Goal: Entertainment & Leisure: Consume media (video, audio)

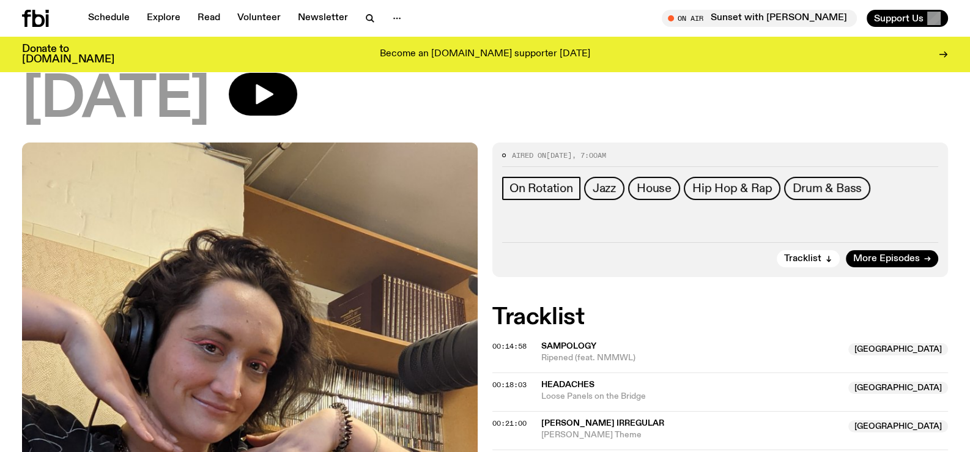
scroll to position [158, 0]
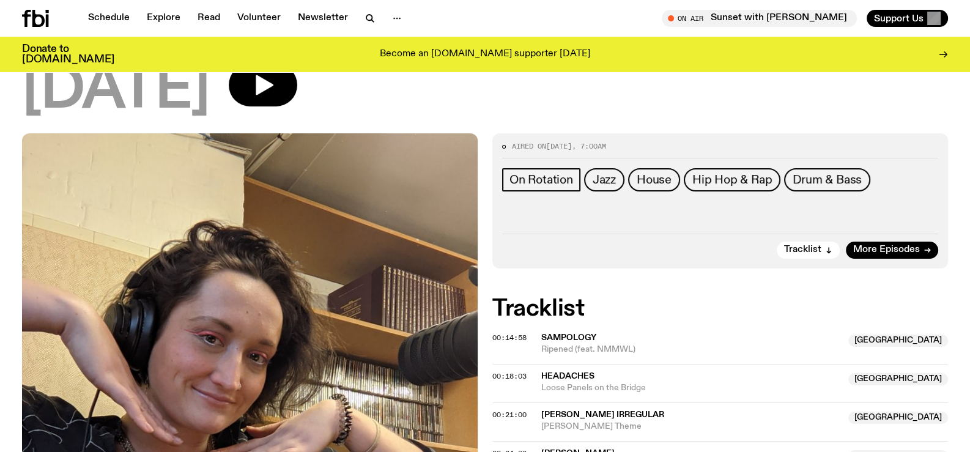
click at [572, 143] on span "[DATE]" at bounding box center [559, 146] width 26 height 10
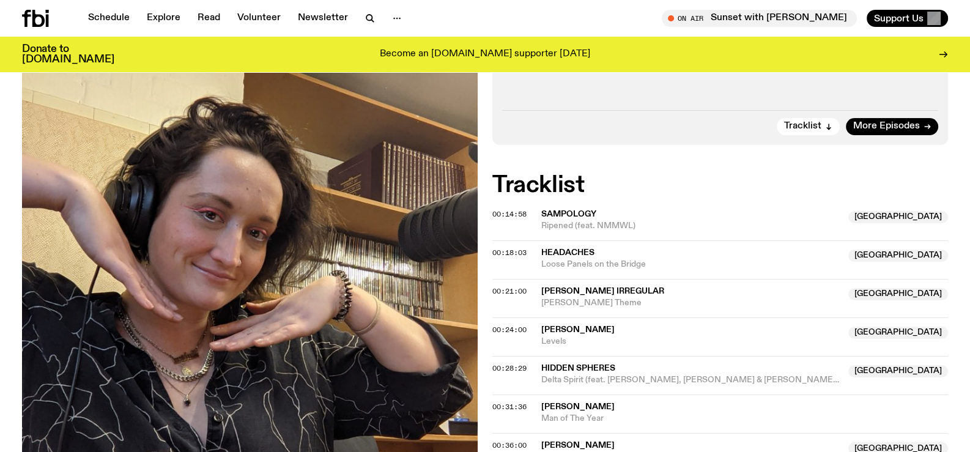
scroll to position [321, 0]
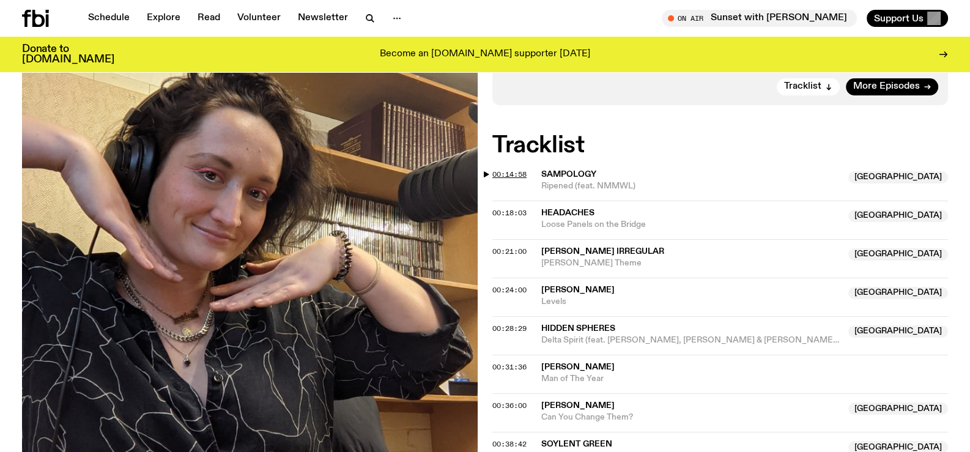
click at [499, 174] on span "00:14:58" at bounding box center [510, 174] width 34 height 10
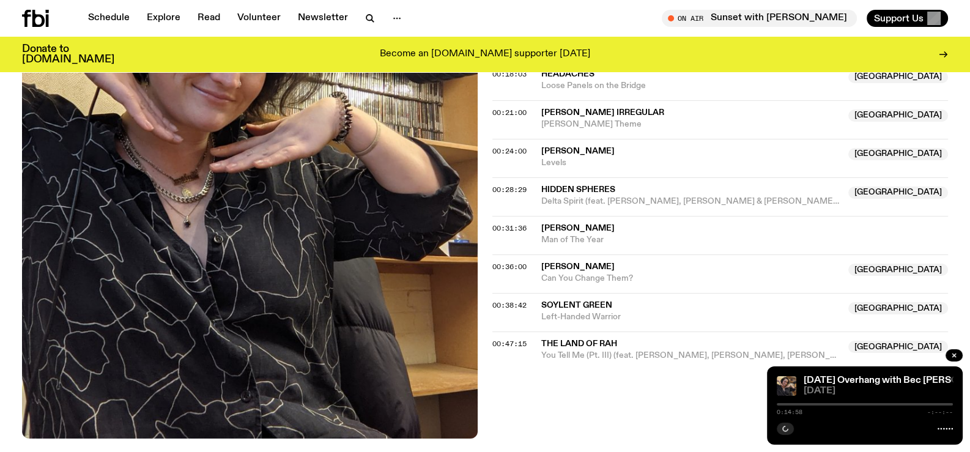
scroll to position [484, 0]
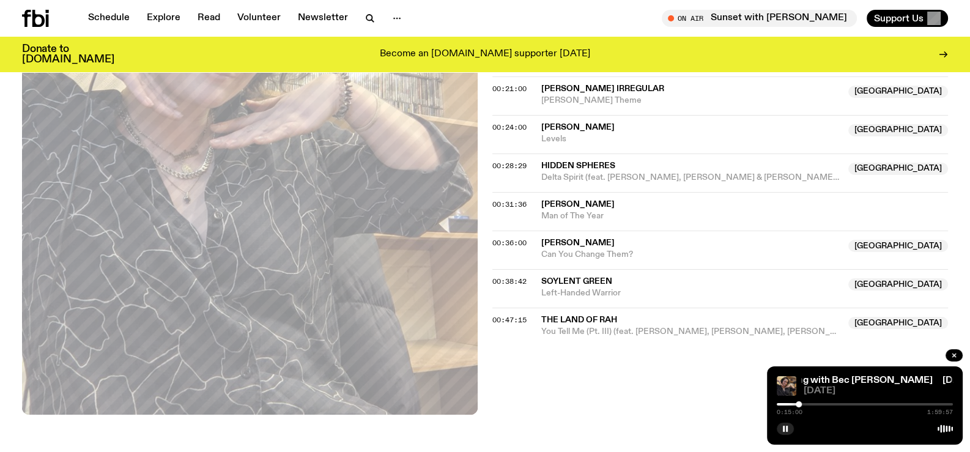
click at [824, 405] on div "0:15:00 1:59:57" at bounding box center [865, 408] width 176 height 15
click at [824, 396] on div "Saturday Overhang with Bec Cushway Saturday Overhang with Bec Cushway 28.06.25 …" at bounding box center [865, 406] width 196 height 78
click at [817, 405] on div at bounding box center [865, 404] width 176 height 2
click at [830, 403] on div at bounding box center [865, 404] width 176 height 2
click at [841, 400] on div "Saturday Overhang with Bec Cushway Saturday Overhang with Bec Cushway 28.06.25 …" at bounding box center [865, 406] width 196 height 78
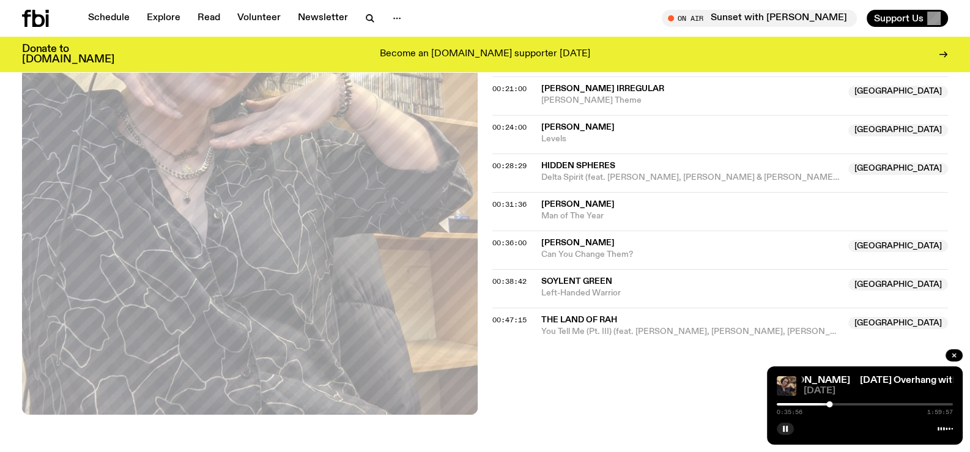
click at [843, 406] on div "0:35:56 1:59:57" at bounding box center [865, 408] width 176 height 15
click at [843, 403] on div at bounding box center [865, 404] width 176 height 2
click at [852, 405] on div at bounding box center [865, 404] width 176 height 2
click at [783, 403] on div at bounding box center [763, 404] width 176 height 2
click at [786, 403] on div at bounding box center [784, 404] width 6 height 6
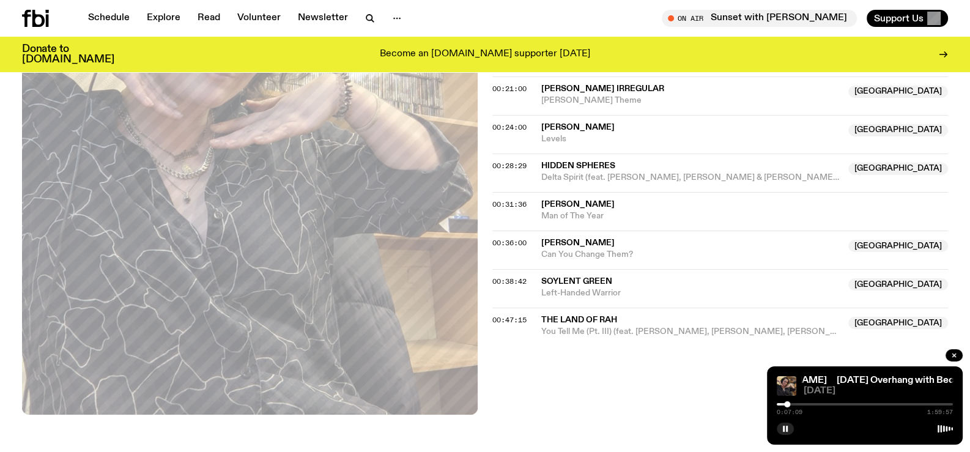
click at [787, 404] on div at bounding box center [787, 404] width 6 height 6
click at [789, 404] on div at bounding box center [789, 404] width 6 height 6
click at [791, 404] on div at bounding box center [791, 404] width 6 height 6
click at [792, 404] on div at bounding box center [792, 404] width 6 height 6
click at [795, 404] on div at bounding box center [795, 404] width 6 height 6
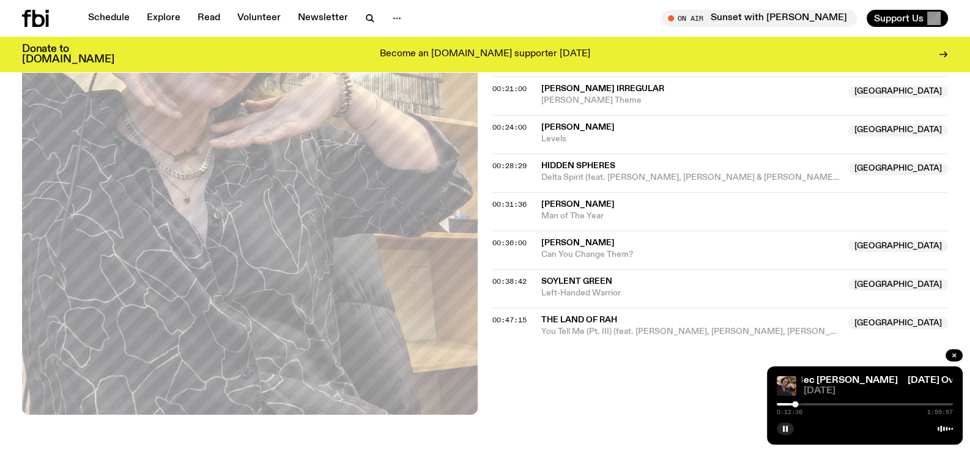
click at [794, 404] on div at bounding box center [795, 404] width 6 height 6
click at [800, 403] on div at bounding box center [865, 404] width 176 height 2
click at [802, 403] on div at bounding box center [802, 404] width 6 height 6
click at [805, 404] on div at bounding box center [805, 404] width 6 height 6
click at [806, 403] on div at bounding box center [806, 404] width 6 height 6
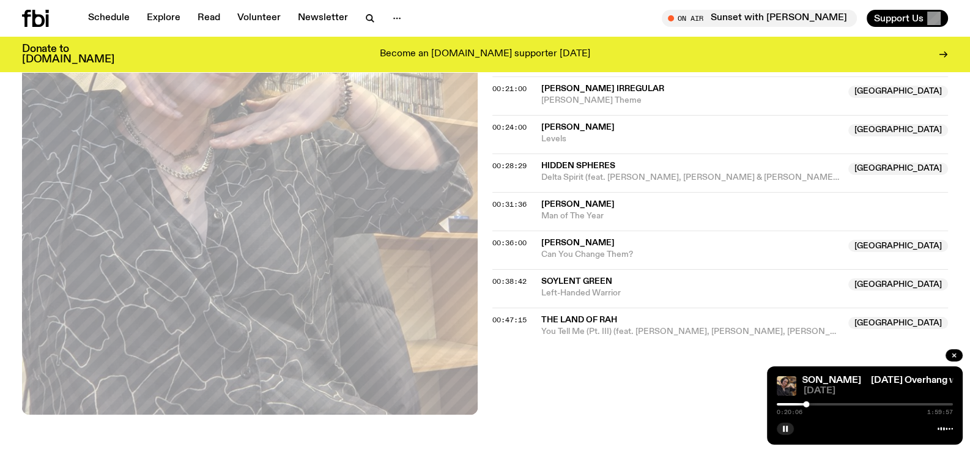
click at [808, 403] on div at bounding box center [806, 404] width 6 height 6
click at [811, 404] on div at bounding box center [808, 404] width 6 height 6
click at [814, 404] on div at bounding box center [811, 404] width 6 height 6
click at [817, 404] on div at bounding box center [817, 404] width 6 height 6
click at [819, 404] on div at bounding box center [817, 404] width 6 height 6
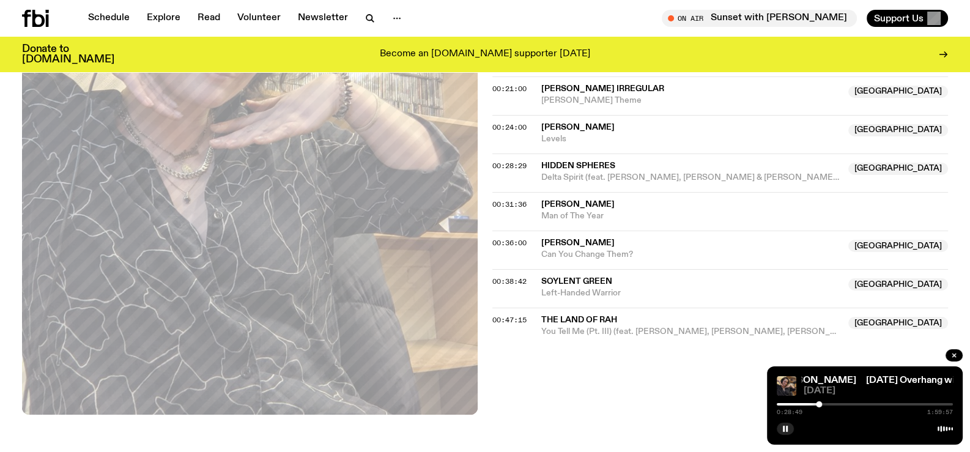
click at [824, 404] on div at bounding box center [865, 404] width 176 height 2
click at [584, 239] on span "Grim Tilla" at bounding box center [577, 243] width 73 height 9
click at [829, 404] on div at bounding box center [865, 404] width 176 height 2
click at [835, 404] on div at bounding box center [865, 404] width 176 height 2
click at [840, 404] on div at bounding box center [865, 404] width 176 height 2
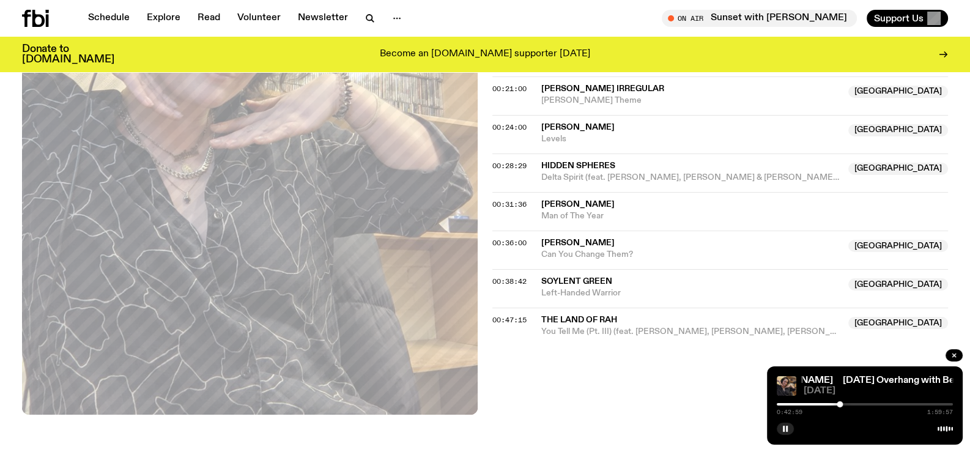
click at [845, 403] on div at bounding box center [865, 404] width 176 height 2
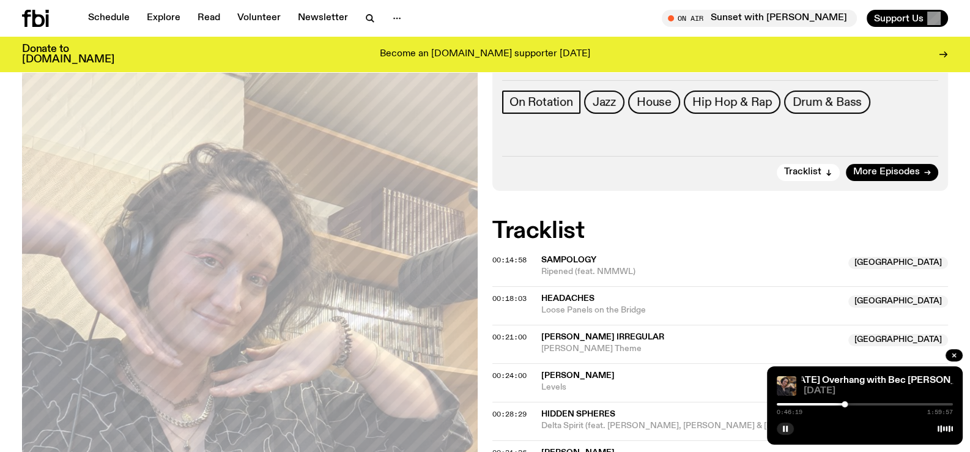
scroll to position [239, 0]
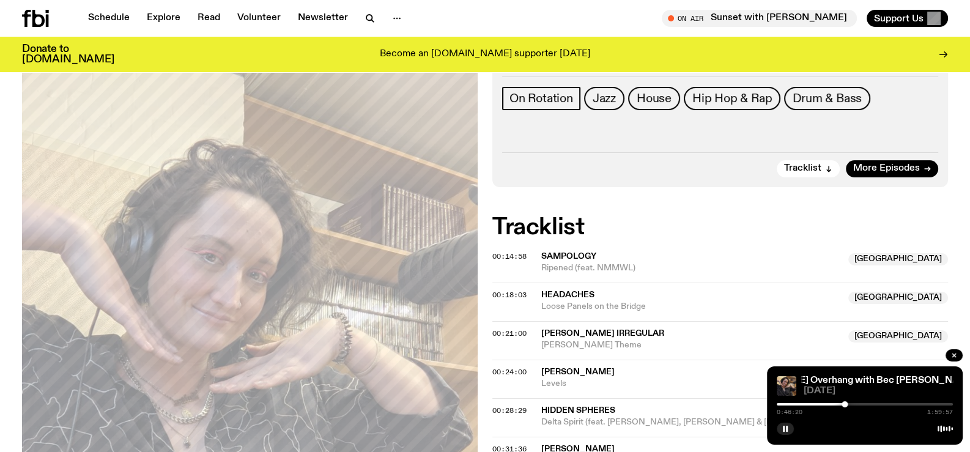
click at [850, 404] on div at bounding box center [865, 404] width 176 height 2
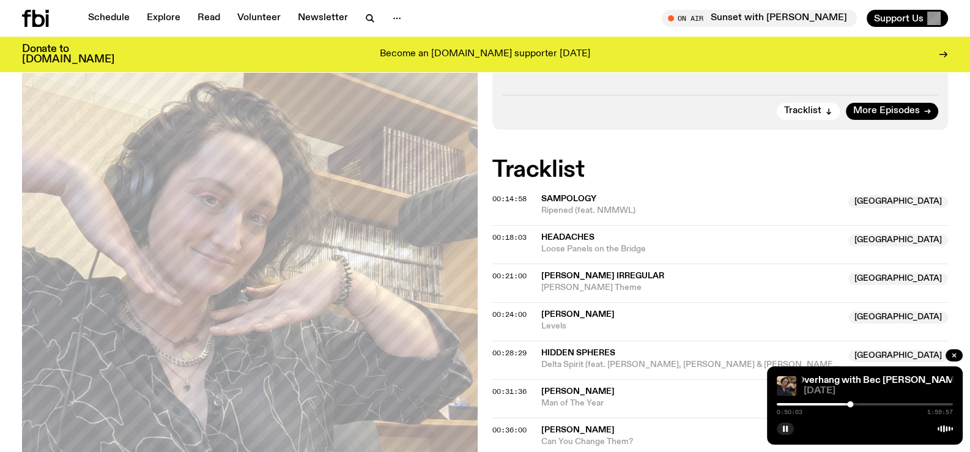
scroll to position [321, 0]
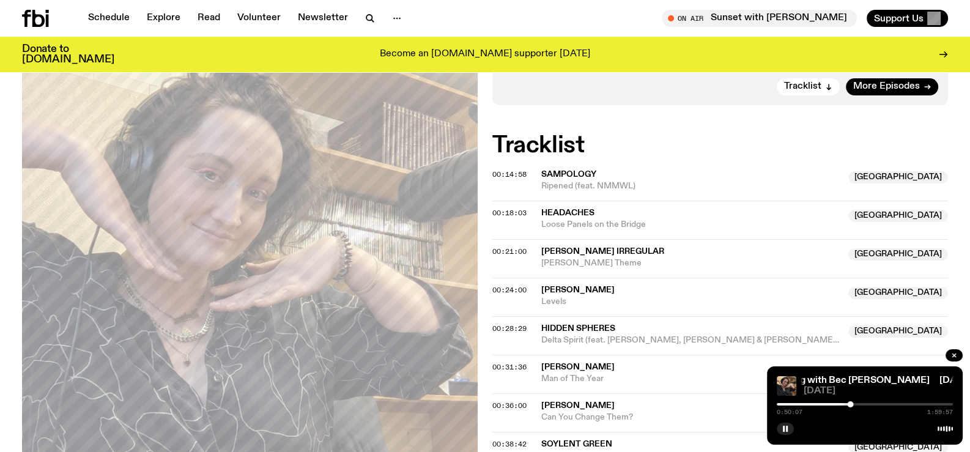
click at [855, 404] on div at bounding box center [865, 404] width 176 height 2
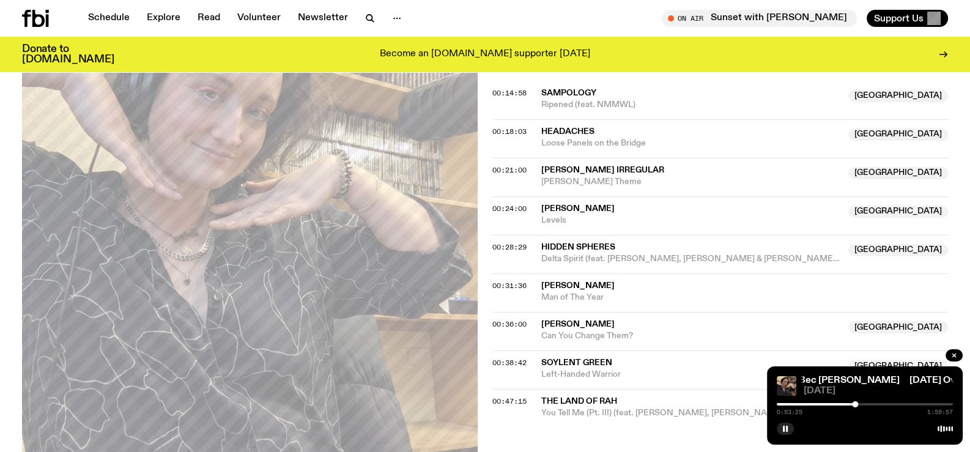
click at [858, 405] on div at bounding box center [865, 404] width 176 height 2
click at [862, 404] on div at bounding box center [865, 404] width 176 height 2
click at [866, 403] on div at bounding box center [865, 404] width 176 height 2
click at [871, 404] on div at bounding box center [865, 404] width 176 height 2
click at [875, 403] on div at bounding box center [865, 404] width 176 height 2
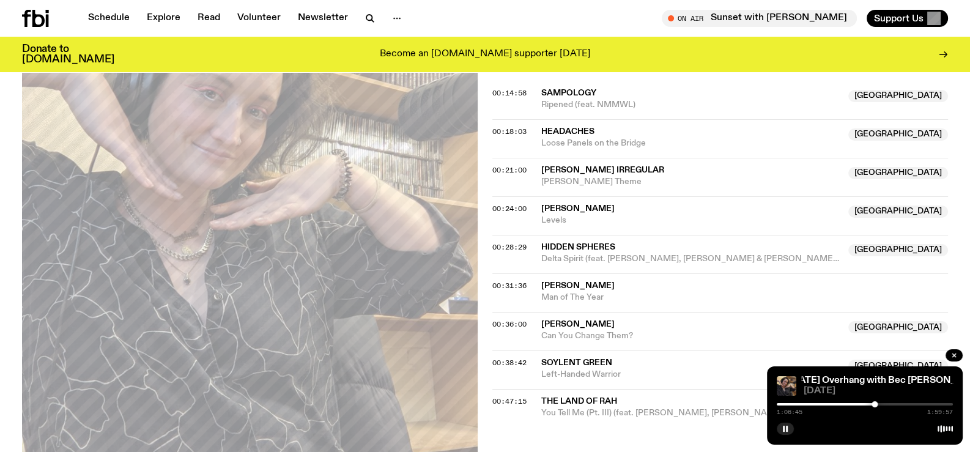
click at [880, 403] on div at bounding box center [865, 404] width 176 height 2
click at [884, 405] on div at bounding box center [865, 404] width 176 height 2
click at [887, 404] on div at bounding box center [865, 404] width 176 height 2
click at [893, 403] on div at bounding box center [865, 404] width 176 height 2
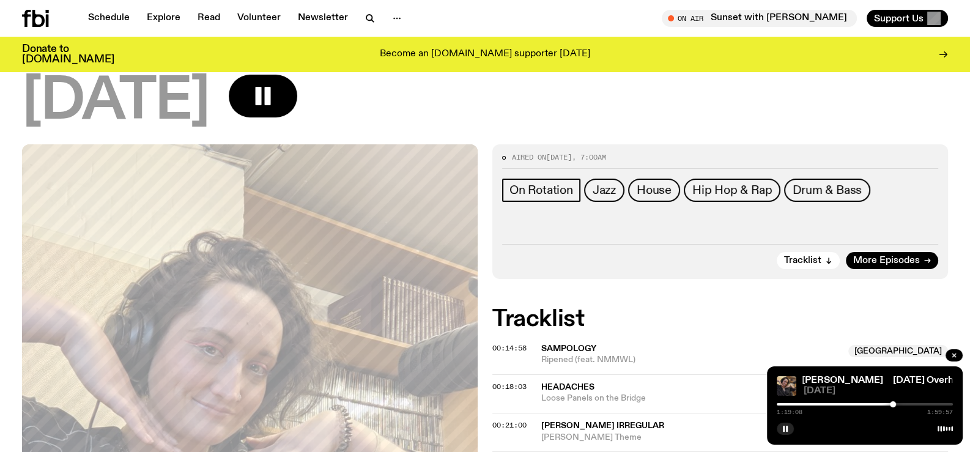
scroll to position [155, 0]
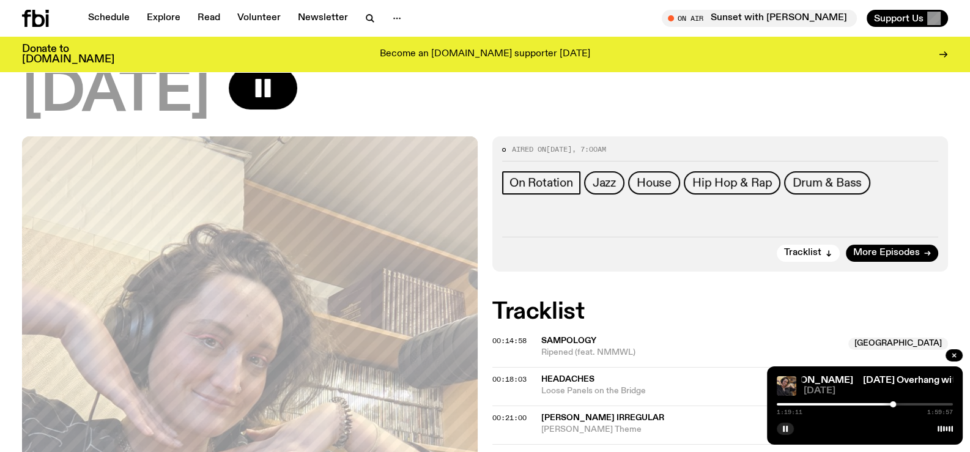
click at [943, 53] on icon at bounding box center [944, 55] width 10 height 10
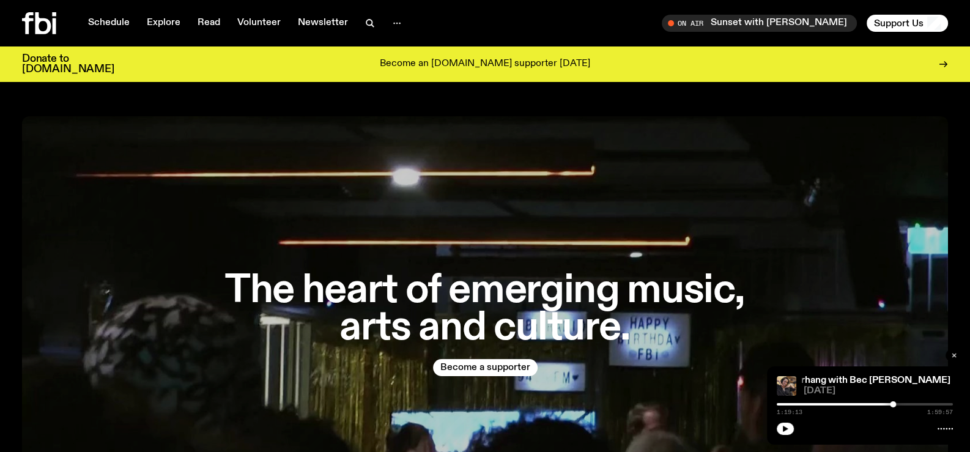
click at [954, 355] on icon "button" at bounding box center [955, 356] width 4 height 4
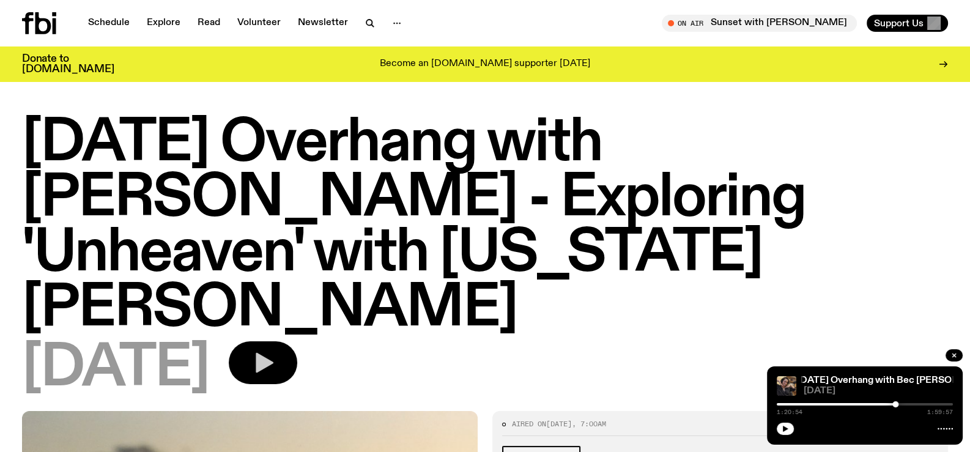
click at [275, 351] on icon "button" at bounding box center [263, 363] width 24 height 24
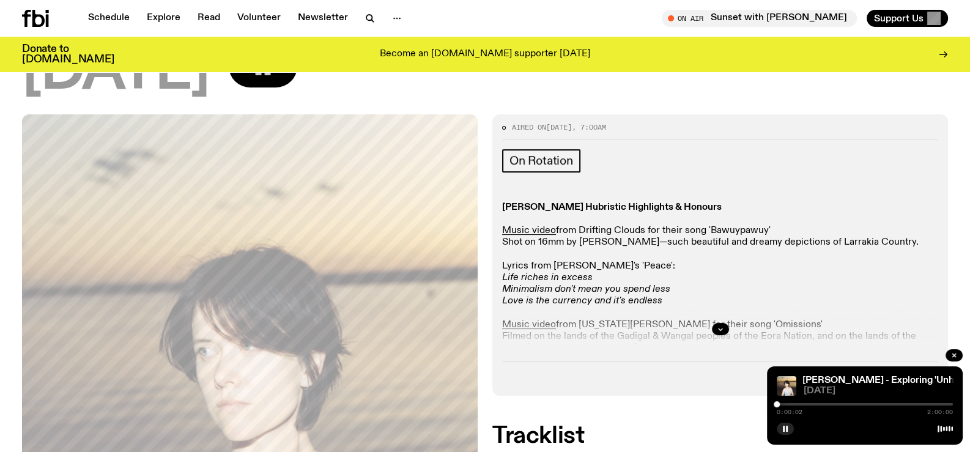
scroll to position [321, 0]
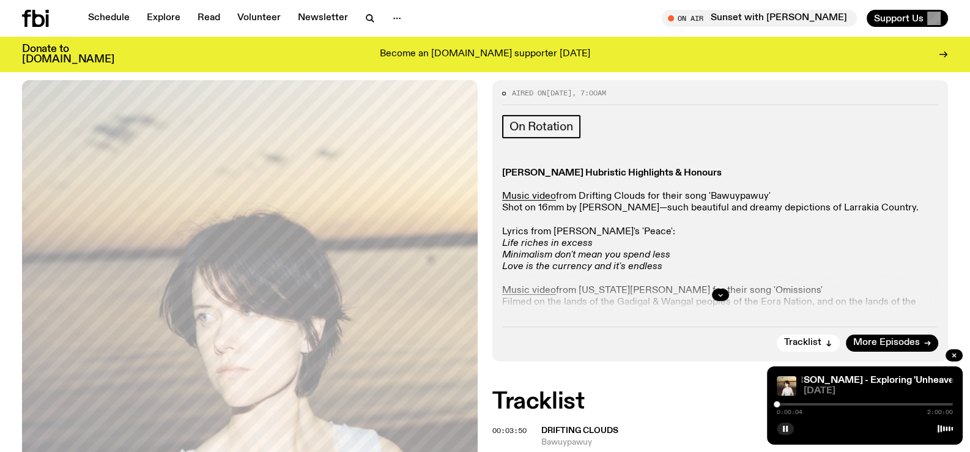
click at [780, 403] on div at bounding box center [865, 404] width 176 height 2
click at [783, 404] on div at bounding box center [865, 404] width 176 height 2
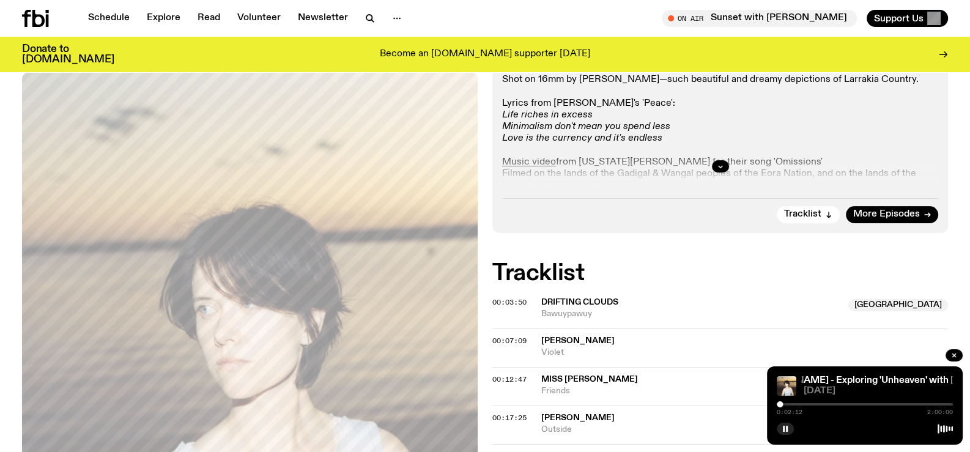
scroll to position [484, 0]
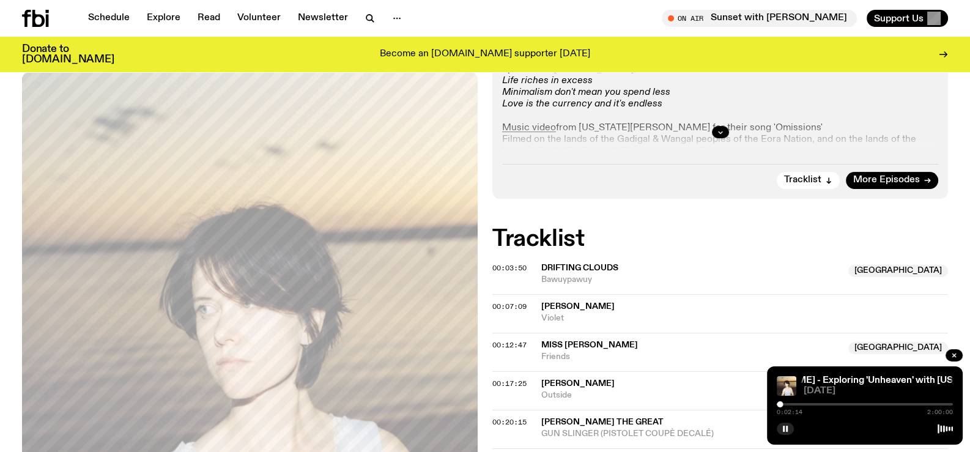
click at [784, 405] on div at bounding box center [865, 404] width 176 height 2
click at [782, 404] on div at bounding box center [782, 404] width 6 height 6
click at [787, 404] on div at bounding box center [865, 404] width 176 height 2
click at [789, 404] on div at bounding box center [789, 404] width 6 height 6
click at [793, 404] on div at bounding box center [865, 404] width 176 height 2
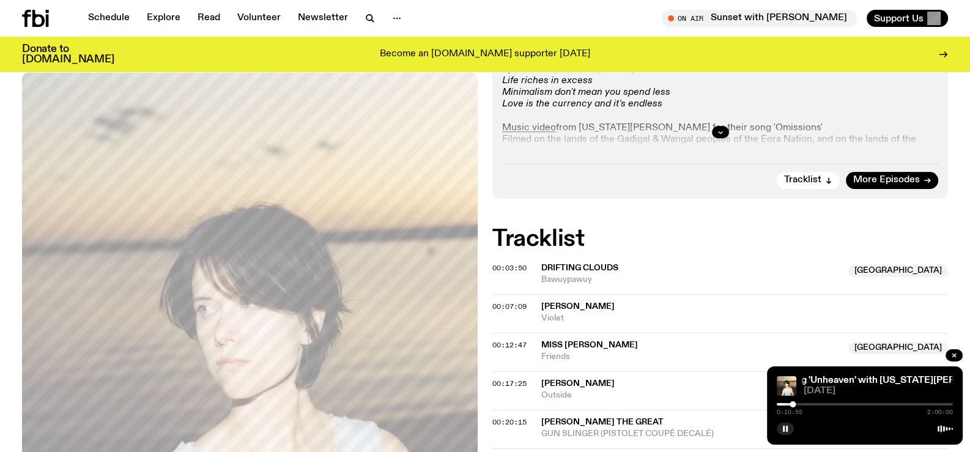
click at [797, 404] on div at bounding box center [865, 404] width 176 height 2
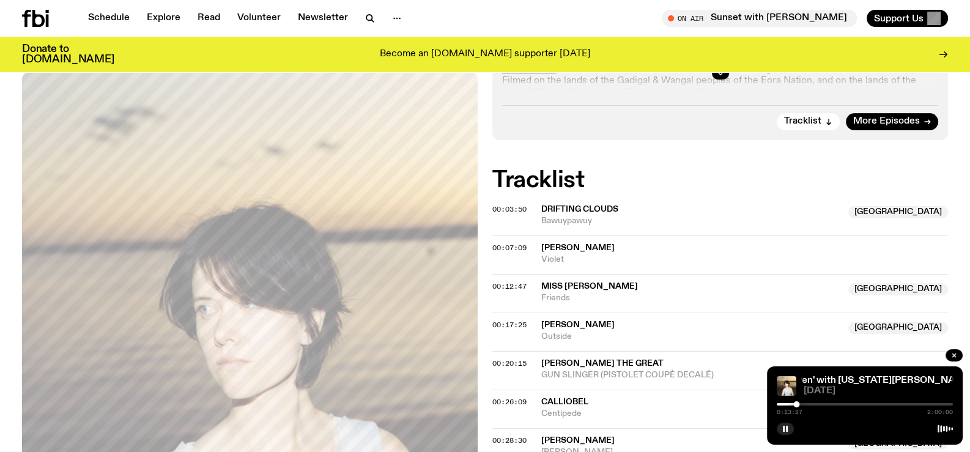
scroll to position [565, 0]
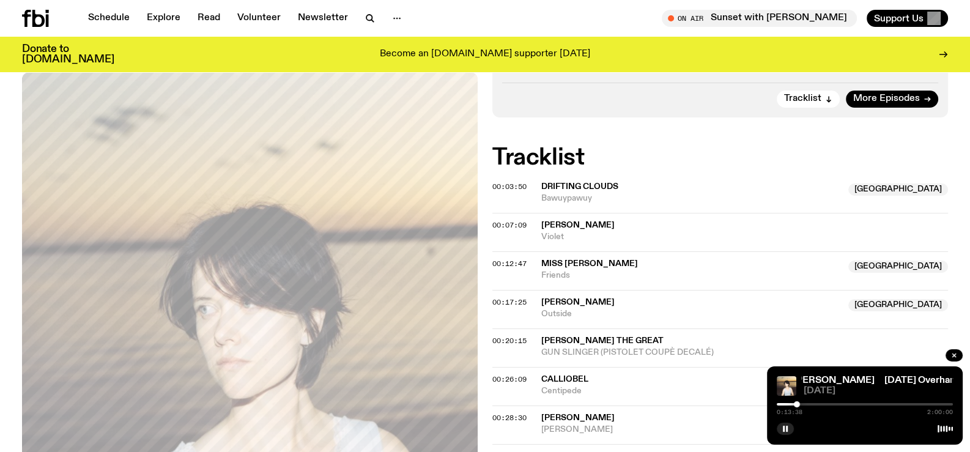
click at [799, 404] on div at bounding box center [865, 404] width 176 height 2
click at [799, 404] on div at bounding box center [799, 404] width 6 height 6
click at [802, 404] on div at bounding box center [799, 404] width 6 height 6
click at [808, 404] on div at bounding box center [865, 404] width 176 height 2
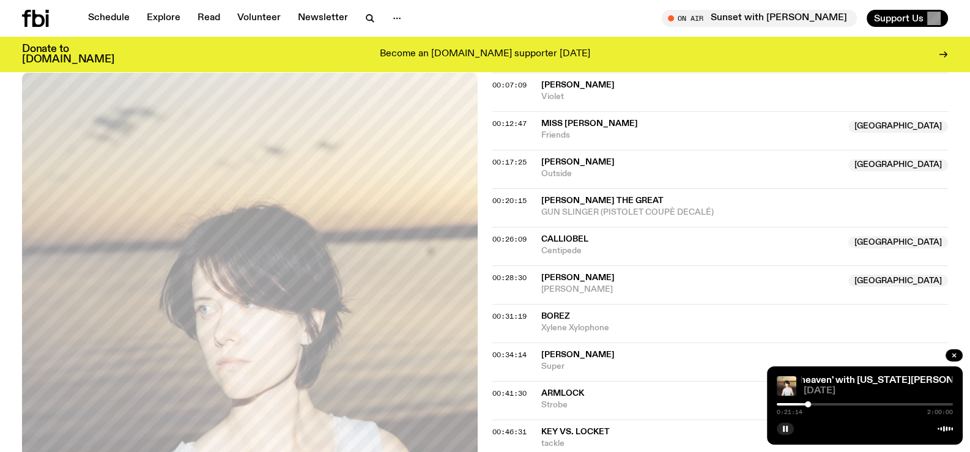
scroll to position [729, 0]
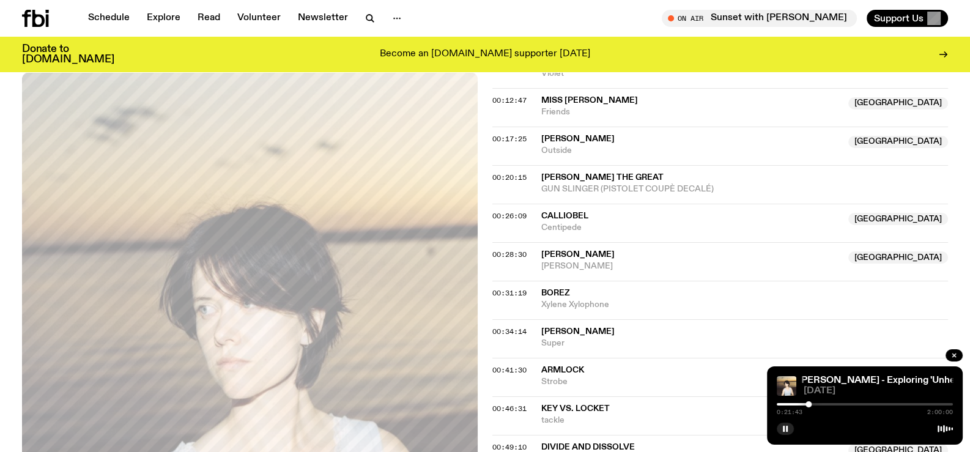
click at [811, 403] on div at bounding box center [809, 404] width 6 height 6
click at [811, 403] on div at bounding box center [811, 404] width 6 height 6
click at [814, 403] on div at bounding box center [814, 404] width 6 height 6
click at [815, 403] on div at bounding box center [815, 404] width 6 height 6
click at [818, 403] on div at bounding box center [865, 404] width 176 height 2
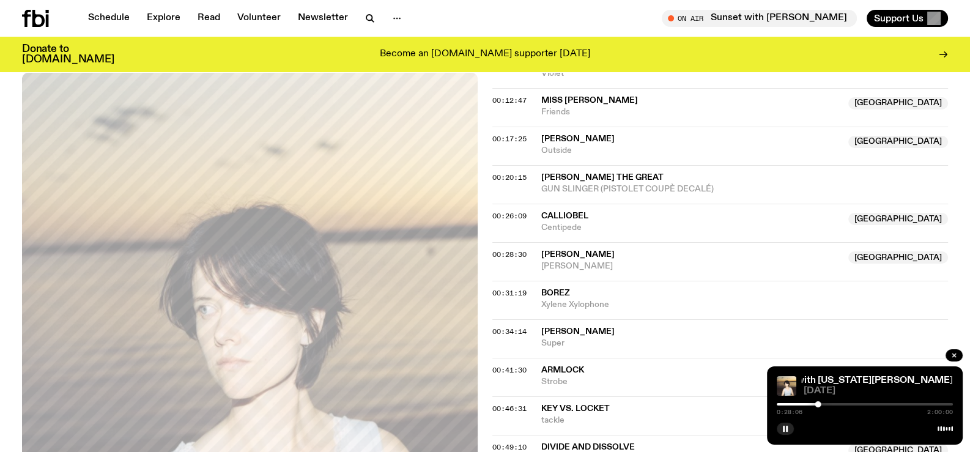
click at [821, 403] on div at bounding box center [865, 404] width 176 height 2
click at [819, 402] on div at bounding box center [822, 404] width 6 height 6
click at [824, 404] on div at bounding box center [865, 404] width 176 height 2
click at [825, 403] on div at bounding box center [825, 404] width 6 height 6
click at [829, 403] on div at bounding box center [865, 404] width 176 height 2
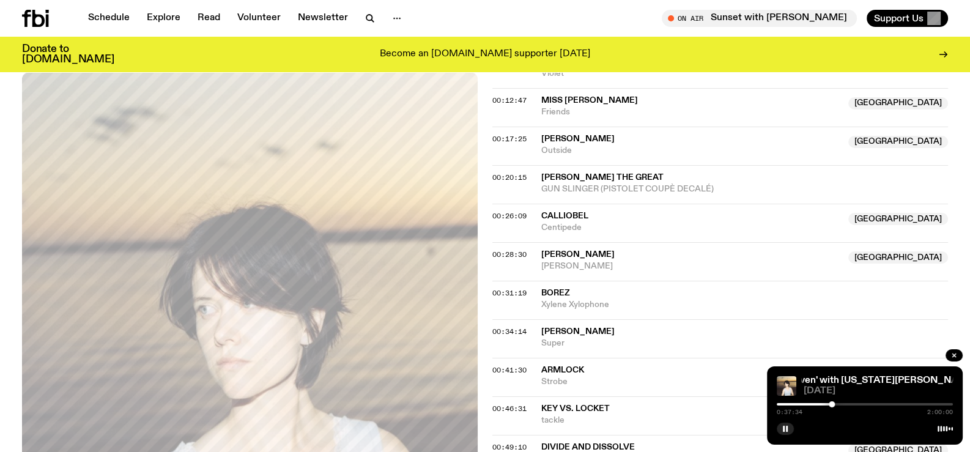
click at [832, 403] on div at bounding box center [832, 404] width 6 height 6
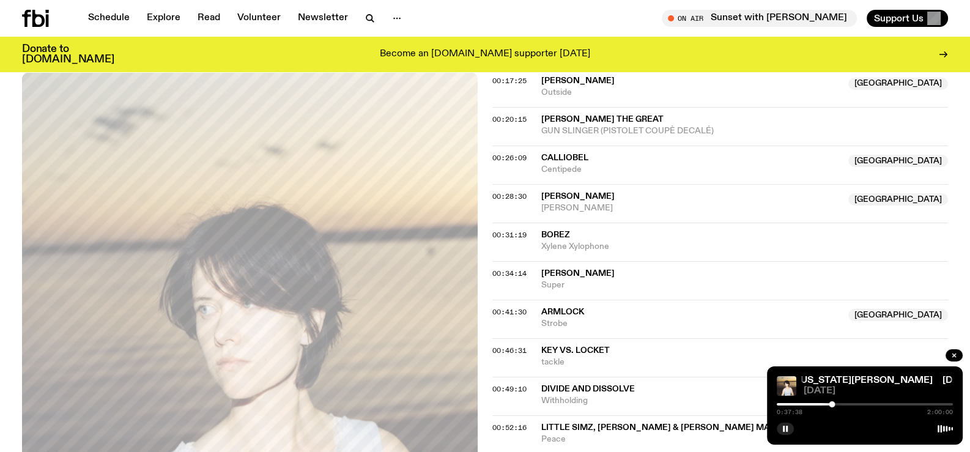
scroll to position [811, 0]
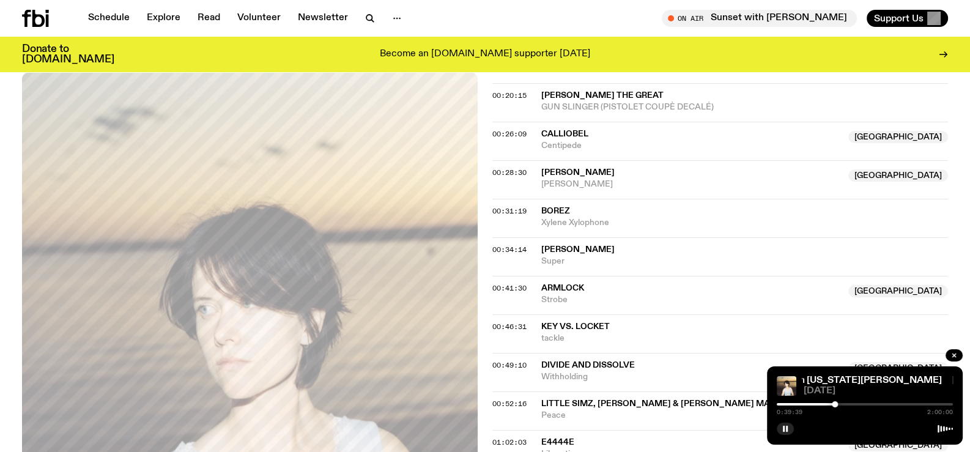
click at [835, 404] on div at bounding box center [835, 404] width 6 height 6
click at [837, 404] on div at bounding box center [835, 404] width 6 height 6
click at [842, 401] on div "0:40:55 2:00:00" at bounding box center [865, 408] width 176 height 15
click at [842, 404] on div "0:40:55 2:00:00" at bounding box center [865, 408] width 176 height 15
click at [843, 405] on div at bounding box center [865, 404] width 176 height 2
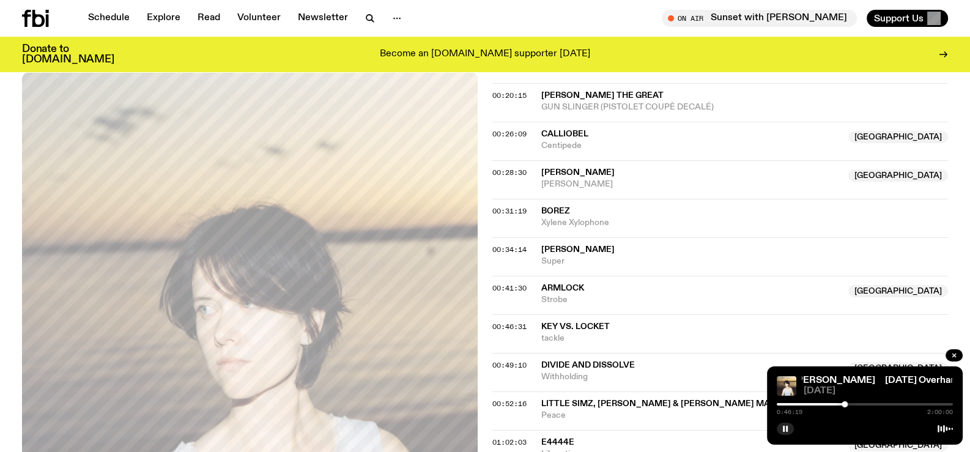
click at [846, 403] on div at bounding box center [845, 404] width 6 height 6
click at [850, 403] on div at bounding box center [865, 404] width 176 height 2
click at [854, 404] on div at bounding box center [865, 404] width 176 height 2
click at [861, 404] on div at bounding box center [865, 404] width 176 height 2
click at [867, 404] on div at bounding box center [865, 404] width 176 height 2
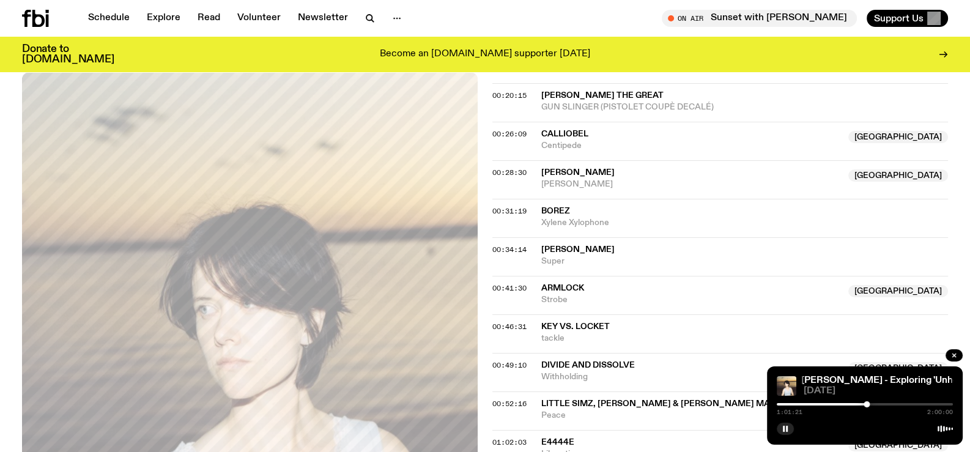
click at [872, 403] on div at bounding box center [865, 404] width 176 height 2
click at [876, 403] on div at bounding box center [865, 404] width 176 height 2
click at [881, 403] on div at bounding box center [865, 404] width 176 height 2
click at [887, 403] on div at bounding box center [865, 404] width 176 height 2
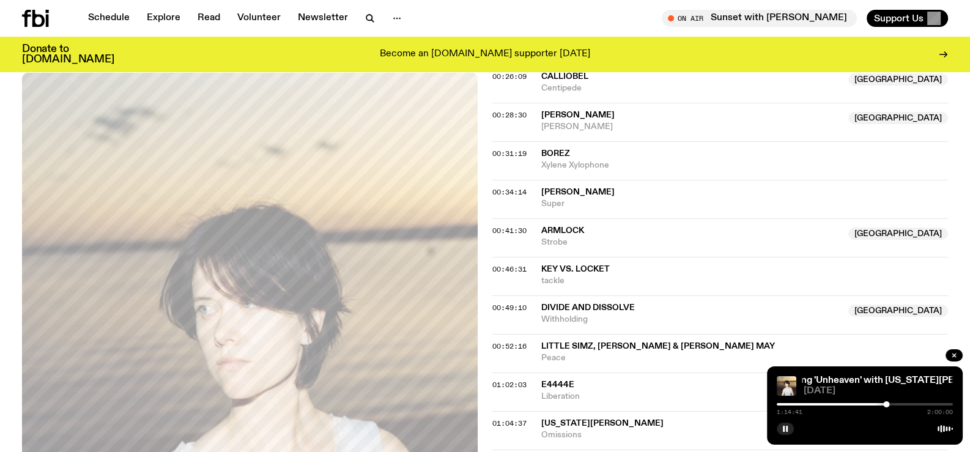
scroll to position [892, 0]
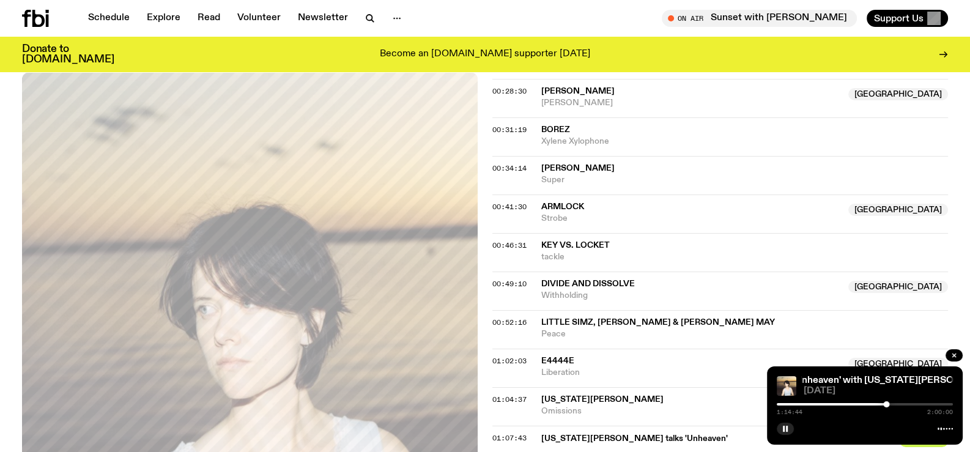
click at [885, 403] on div at bounding box center [887, 404] width 6 height 6
click at [889, 405] on div at bounding box center [865, 404] width 176 height 2
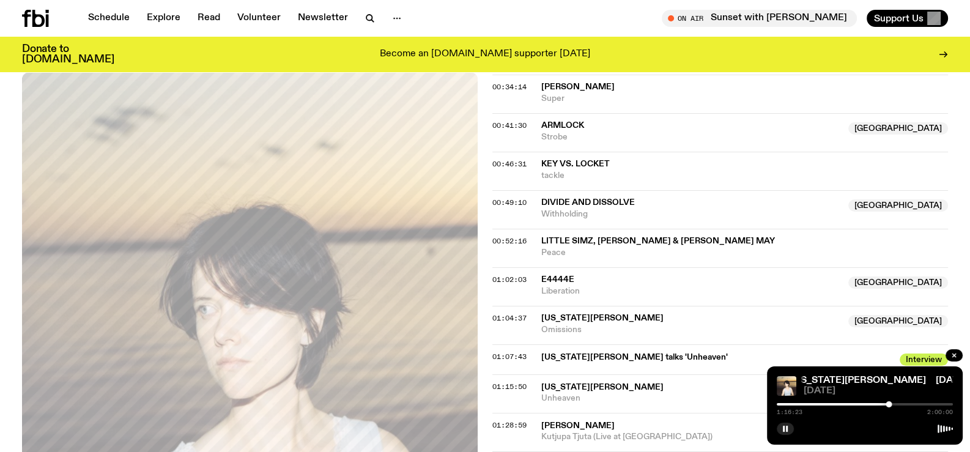
click at [893, 403] on div at bounding box center [865, 404] width 176 height 2
click at [896, 403] on div at bounding box center [895, 404] width 6 height 6
click at [899, 403] on div at bounding box center [865, 404] width 176 height 2
click at [951, 354] on icon "button" at bounding box center [954, 355] width 7 height 7
